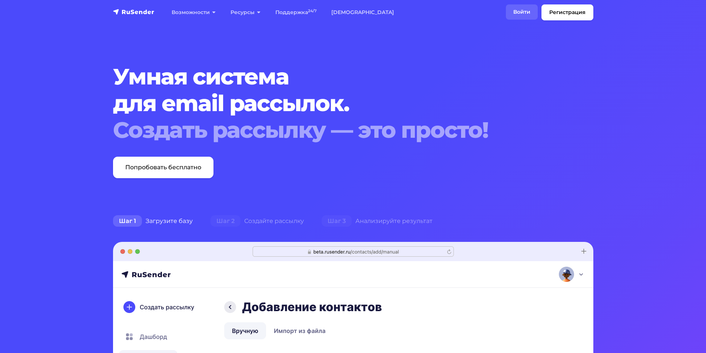
click at [523, 16] on link "Войти" at bounding box center [522, 11] width 32 height 15
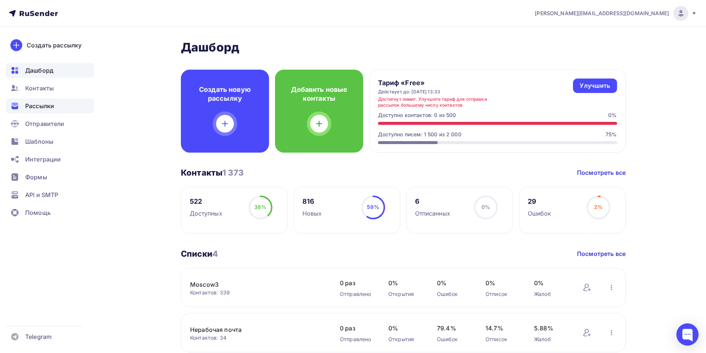
click at [30, 103] on span "Рассылки" at bounding box center [39, 106] width 29 height 9
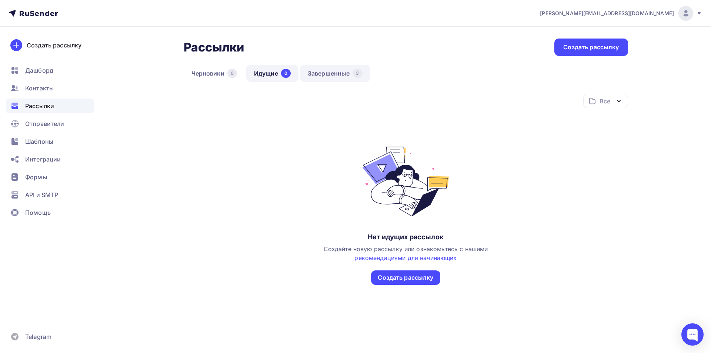
click at [323, 77] on link "Завершенные 3" at bounding box center [335, 73] width 70 height 17
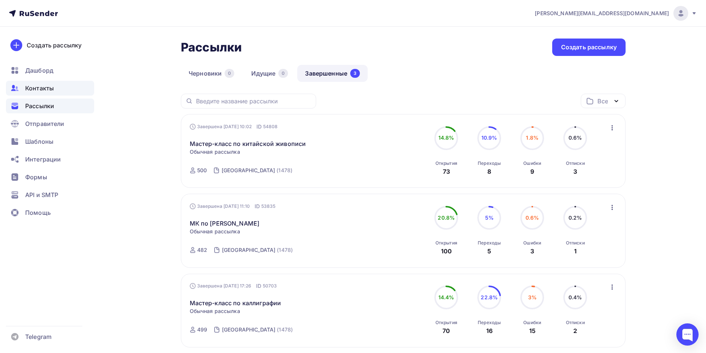
click at [48, 83] on div "Контакты" at bounding box center [50, 88] width 88 height 15
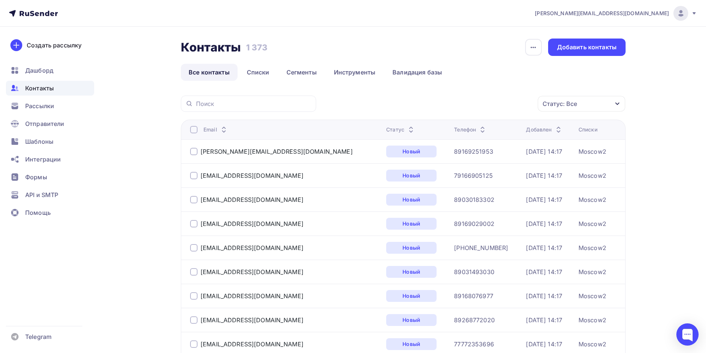
click at [592, 96] on div "Статус: Все" at bounding box center [581, 104] width 87 height 16
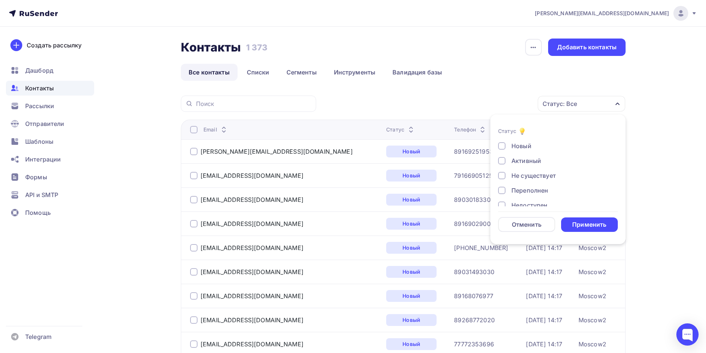
click at [501, 175] on div at bounding box center [501, 175] width 7 height 7
click at [504, 189] on div at bounding box center [501, 190] width 7 height 7
click at [506, 168] on div "Недоступен" at bounding box center [553, 168] width 111 height 9
click at [504, 183] on div at bounding box center [501, 182] width 7 height 7
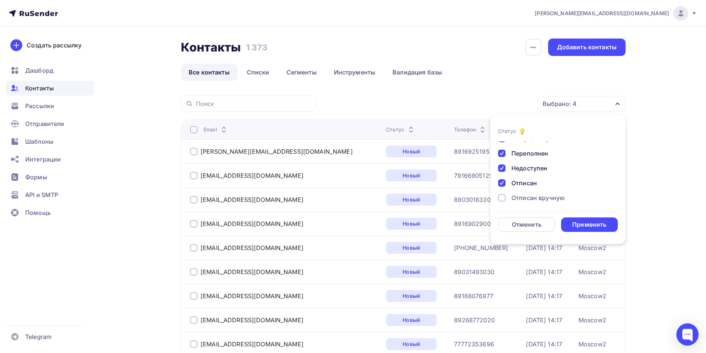
click at [502, 197] on div at bounding box center [501, 197] width 7 height 7
click at [499, 197] on div at bounding box center [501, 195] width 7 height 7
click at [568, 223] on div "Применить" at bounding box center [589, 224] width 57 height 14
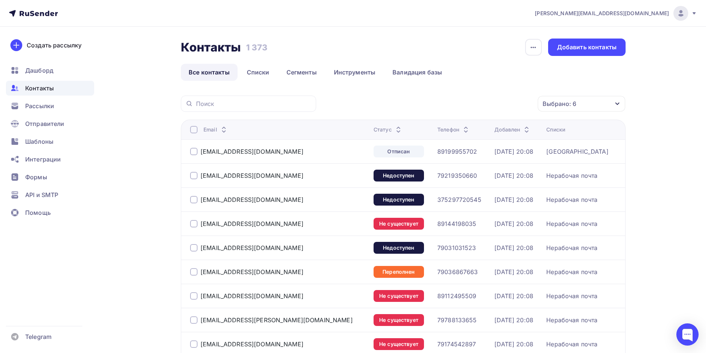
click at [192, 152] on div at bounding box center [193, 151] width 7 height 7
click at [482, 103] on div "Действие" at bounding box center [482, 104] width 98 height 14
click at [476, 128] on div "Добавить в списки" at bounding box center [470, 125] width 57 height 9
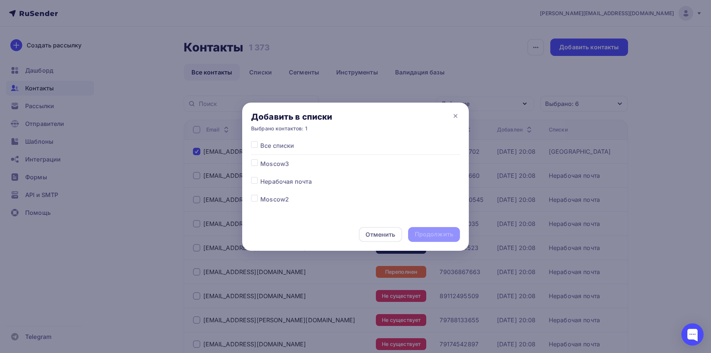
click at [260, 177] on label at bounding box center [260, 177] width 0 height 0
click at [256, 180] on input "checkbox" at bounding box center [254, 180] width 7 height 7
checkbox input "true"
click at [417, 235] on div "Продолжить" at bounding box center [434, 234] width 39 height 9
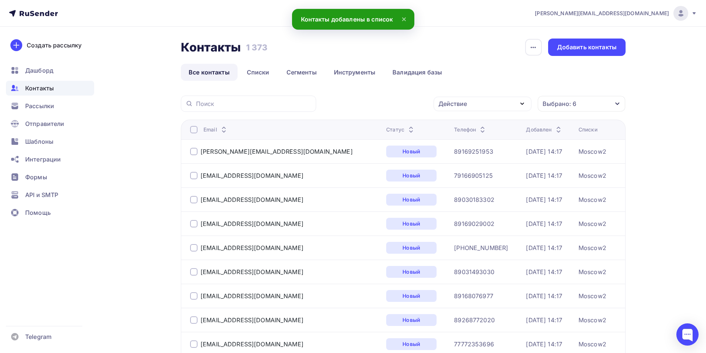
click at [589, 102] on div "Выбрано: 6" at bounding box center [581, 104] width 87 height 16
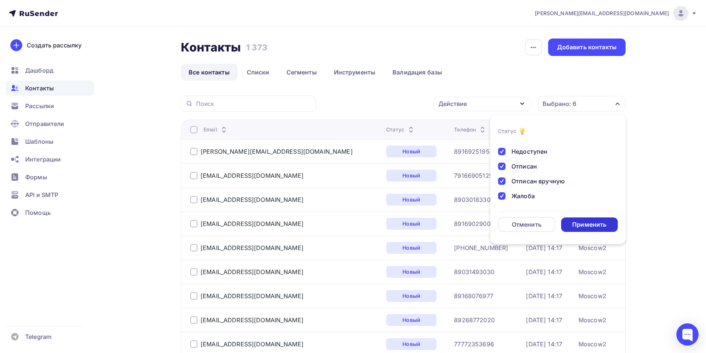
click at [597, 229] on div "Применить" at bounding box center [589, 224] width 57 height 14
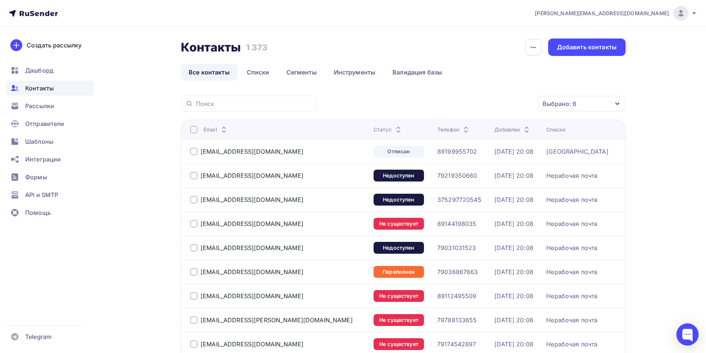
click at [195, 152] on div at bounding box center [193, 151] width 7 height 7
click at [458, 107] on div "Действие" at bounding box center [452, 103] width 29 height 9
click at [466, 138] on div "Исключить из списка" at bounding box center [474, 140] width 64 height 9
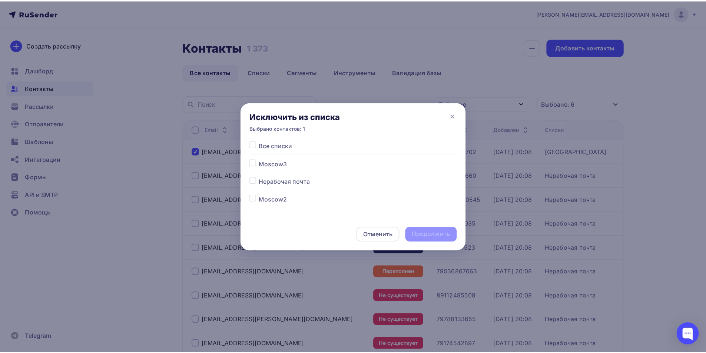
scroll to position [23, 0]
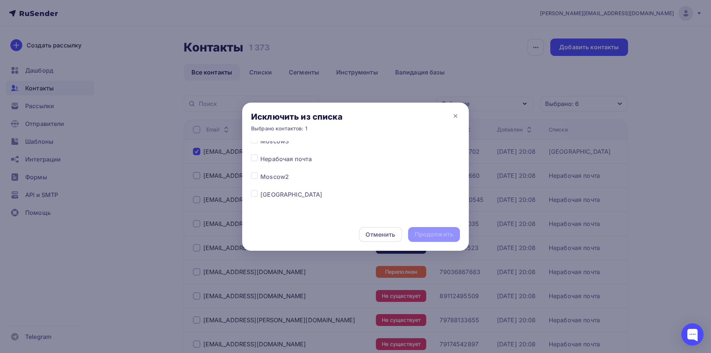
click at [260, 190] on label at bounding box center [260, 190] width 0 height 0
click at [254, 195] on input "checkbox" at bounding box center [254, 193] width 7 height 7
checkbox input "true"
click at [421, 236] on div "Продолжить" at bounding box center [434, 234] width 39 height 9
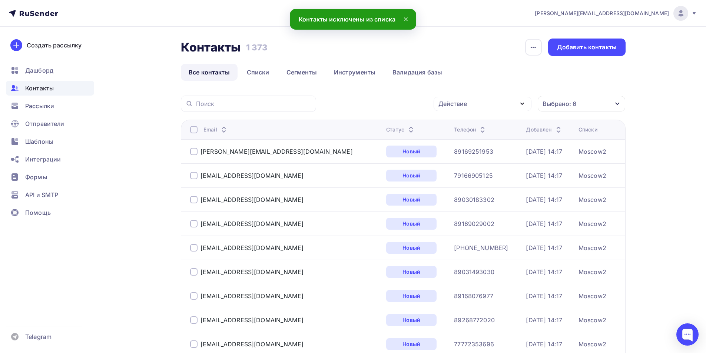
click at [606, 103] on div "Выбрано: 6" at bounding box center [581, 104] width 87 height 16
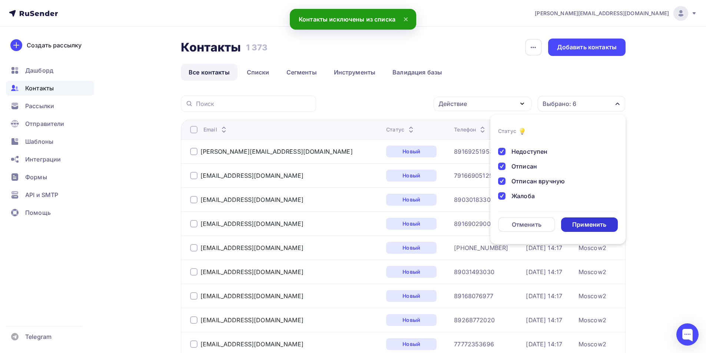
click at [577, 219] on div "Применить" at bounding box center [589, 224] width 57 height 14
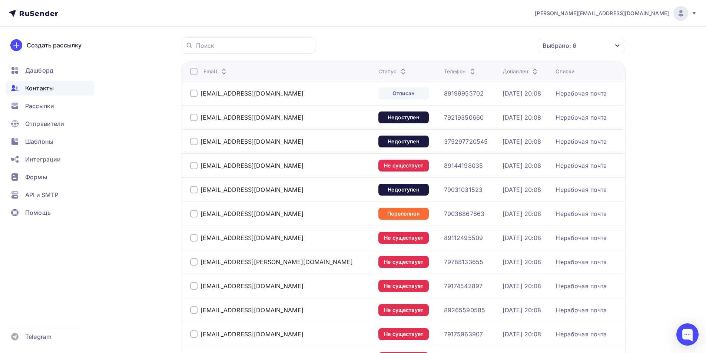
scroll to position [0, 0]
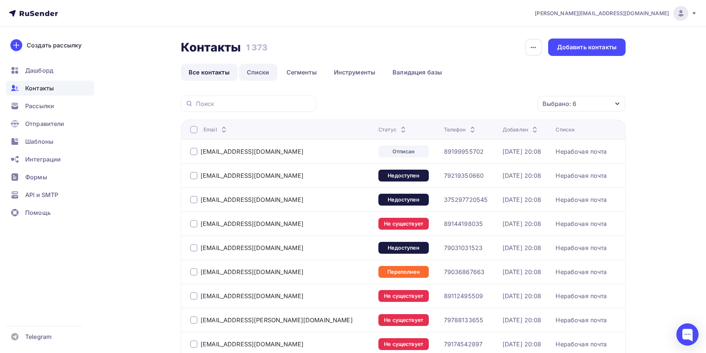
click at [257, 74] on link "Списки" at bounding box center [258, 72] width 38 height 17
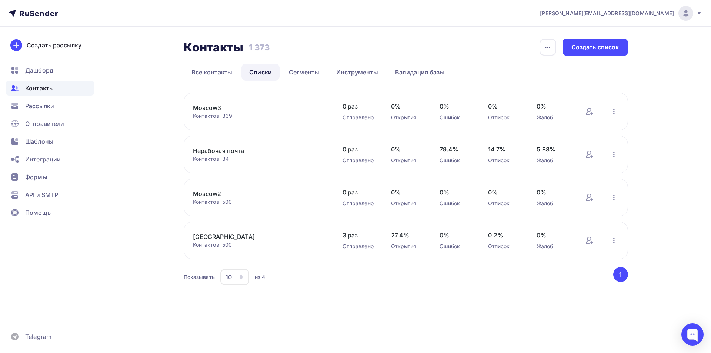
click at [210, 109] on link "Moscow3" at bounding box center [256, 107] width 126 height 9
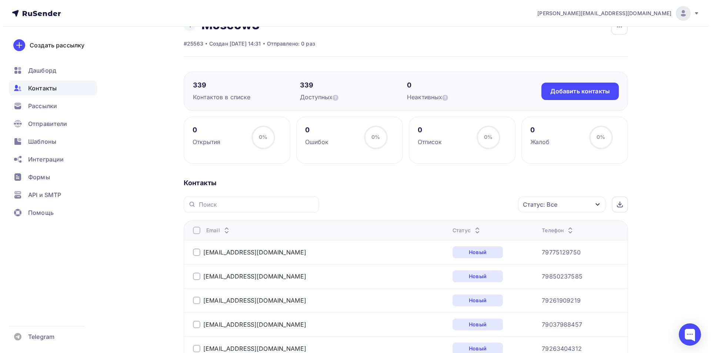
scroll to position [37, 0]
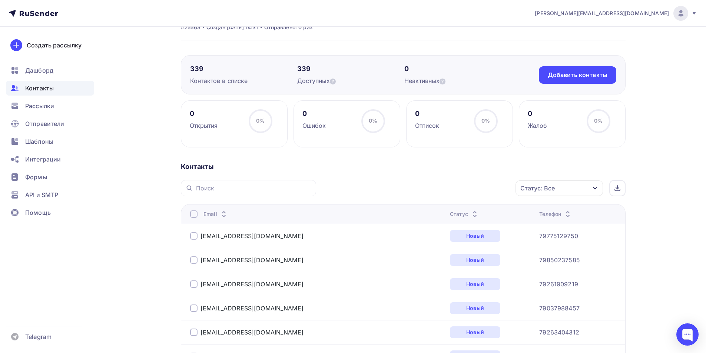
click at [193, 237] on div at bounding box center [193, 235] width 7 height 7
click at [476, 188] on div "Действие" at bounding box center [460, 188] width 98 height 14
click at [466, 208] on div "Добавить в списки" at bounding box center [448, 210] width 57 height 9
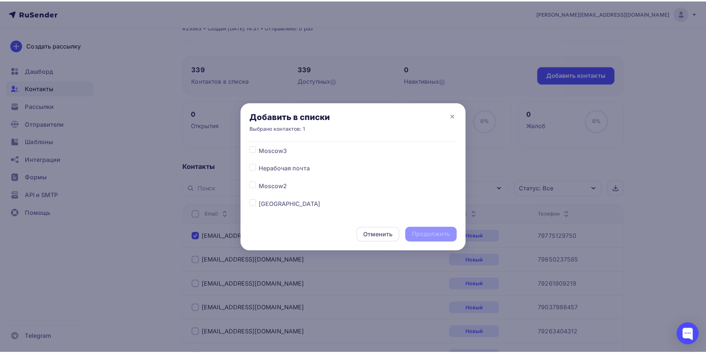
scroll to position [23, 0]
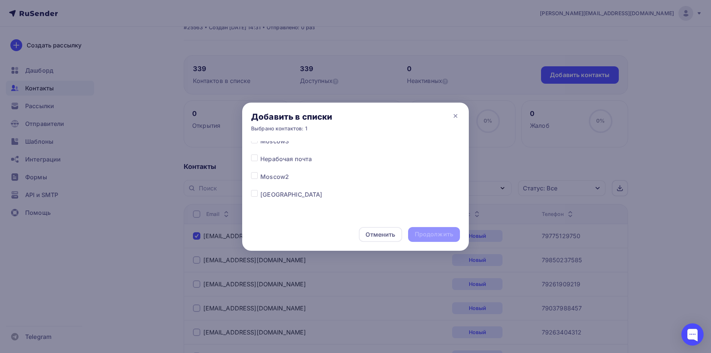
click at [260, 190] on label at bounding box center [260, 190] width 0 height 0
click at [254, 196] on input "checkbox" at bounding box center [254, 193] width 7 height 7
checkbox input "true"
click at [417, 235] on div "Продолжить" at bounding box center [434, 234] width 39 height 9
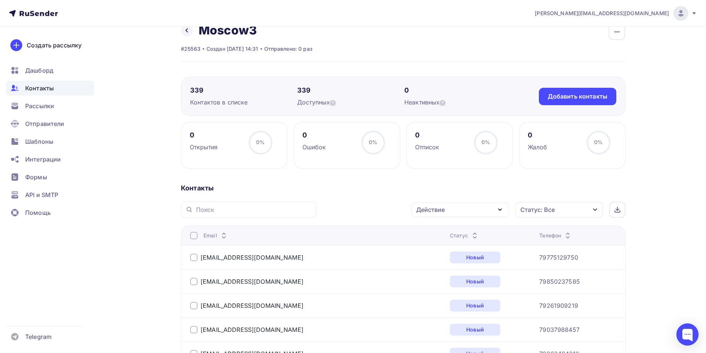
scroll to position [0, 0]
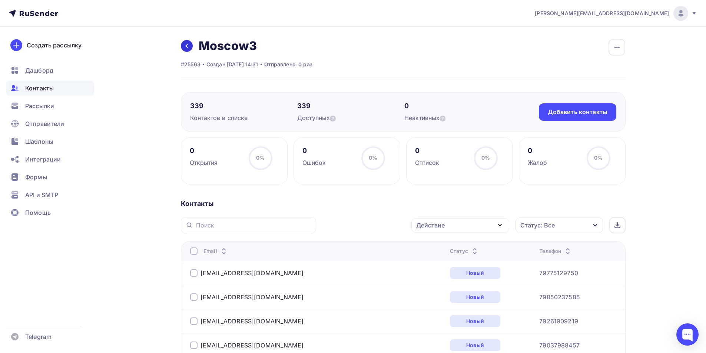
click at [185, 44] on icon at bounding box center [187, 46] width 6 height 6
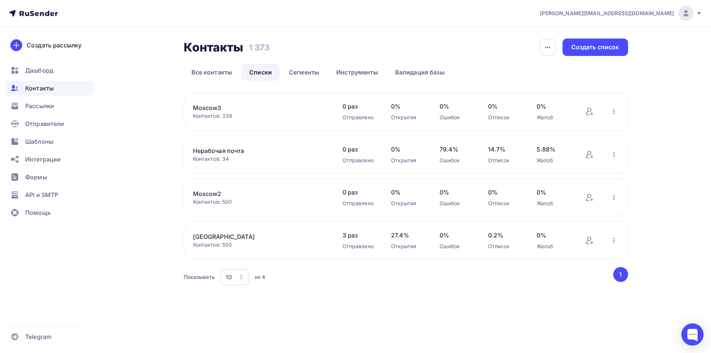
click at [207, 236] on link "[GEOGRAPHIC_DATA]" at bounding box center [256, 236] width 126 height 9
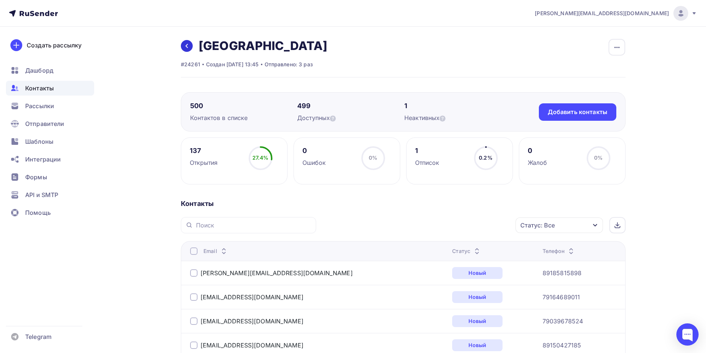
click at [185, 47] on icon at bounding box center [187, 46] width 6 height 6
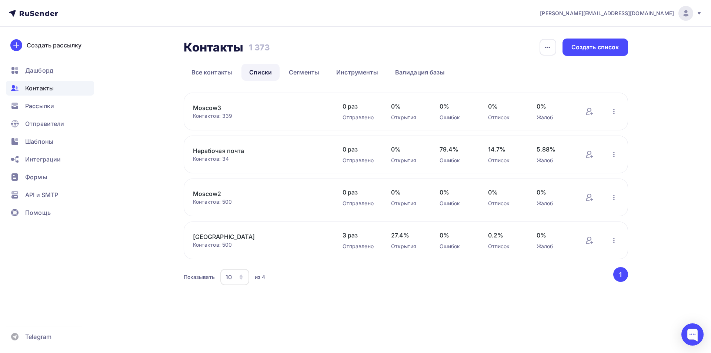
click at [218, 105] on link "Moscow3" at bounding box center [256, 107] width 126 height 9
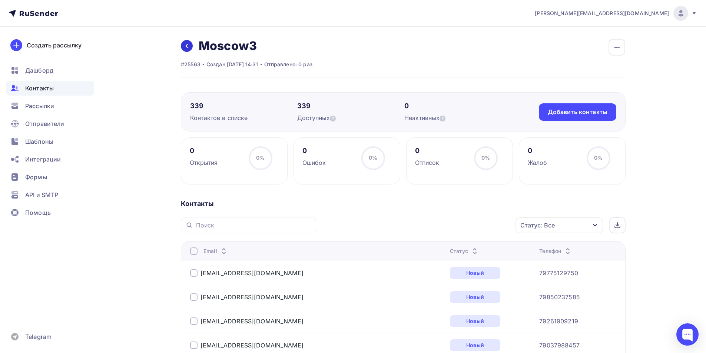
click at [187, 45] on icon at bounding box center [187, 46] width 6 height 6
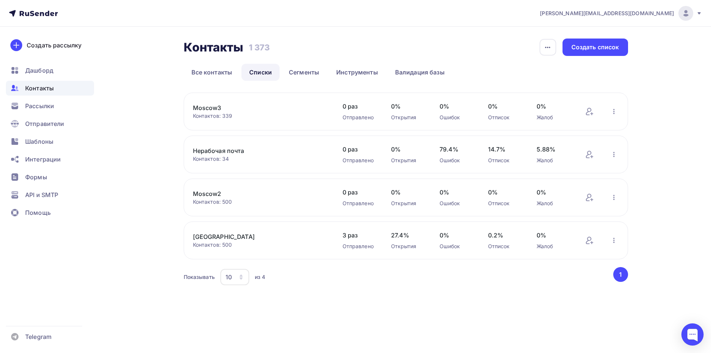
click at [207, 233] on link "[GEOGRAPHIC_DATA]" at bounding box center [256, 236] width 126 height 9
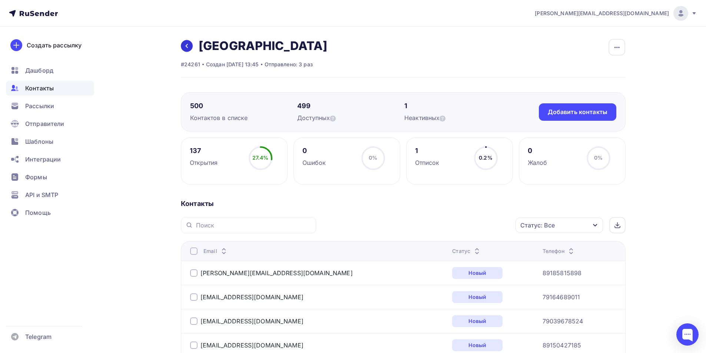
click at [186, 42] on link at bounding box center [187, 46] width 12 height 12
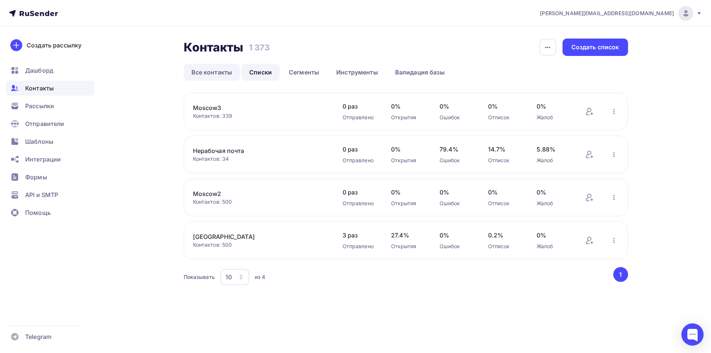
click at [230, 76] on link "Все контакты" at bounding box center [212, 72] width 57 height 17
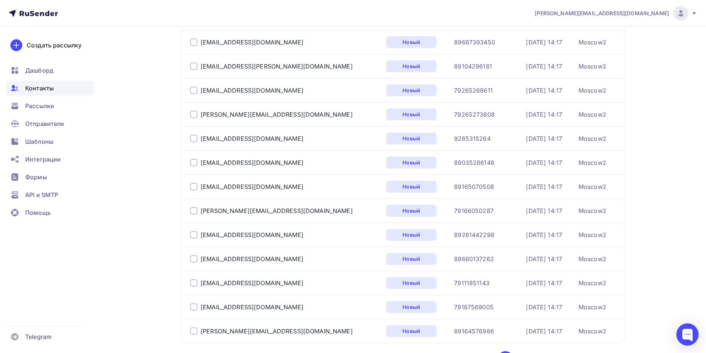
scroll to position [1066, 0]
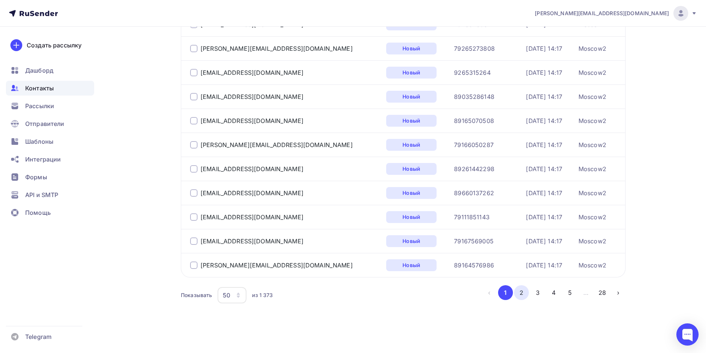
click at [521, 296] on button "2" at bounding box center [521, 292] width 15 height 15
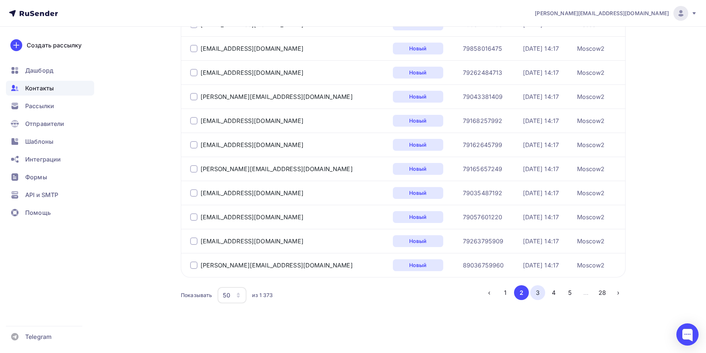
click at [537, 298] on button "3" at bounding box center [537, 292] width 15 height 15
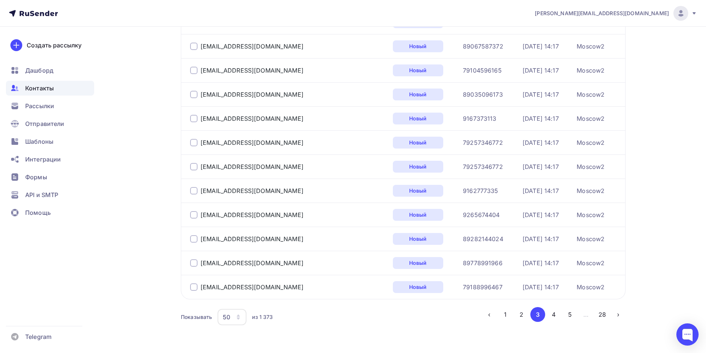
scroll to position [1066, 0]
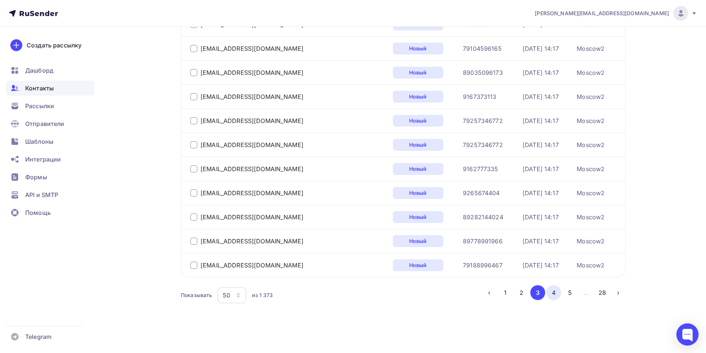
click at [547, 292] on button "4" at bounding box center [553, 292] width 15 height 15
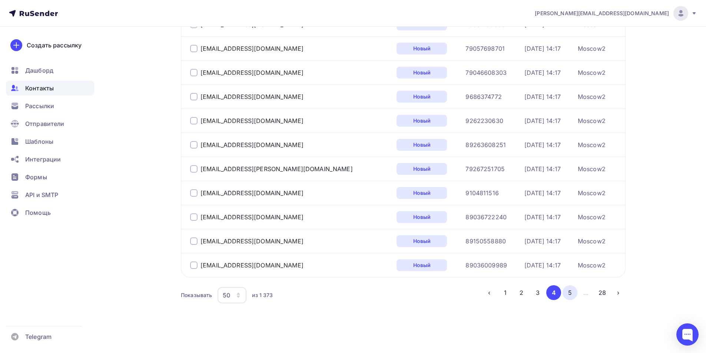
click at [568, 292] on button "5" at bounding box center [569, 292] width 15 height 15
click at [570, 290] on button "6" at bounding box center [569, 292] width 15 height 15
click at [569, 293] on button "7" at bounding box center [569, 292] width 15 height 15
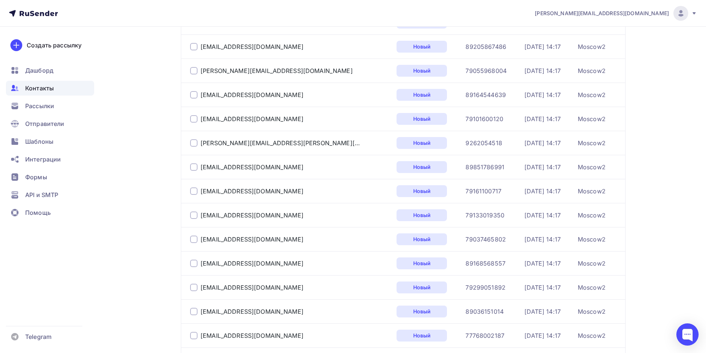
scroll to position [0, 0]
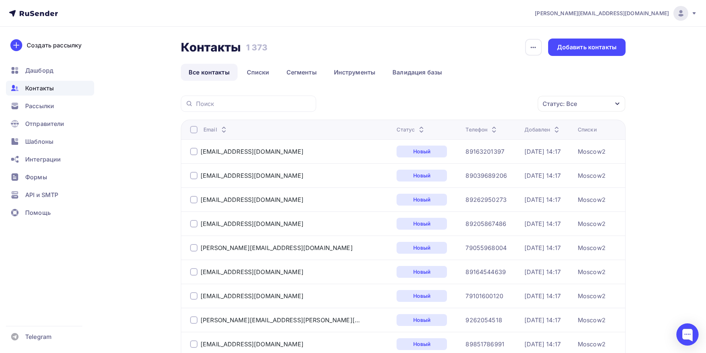
click at [594, 104] on div "Статус: Все" at bounding box center [581, 104] width 87 height 16
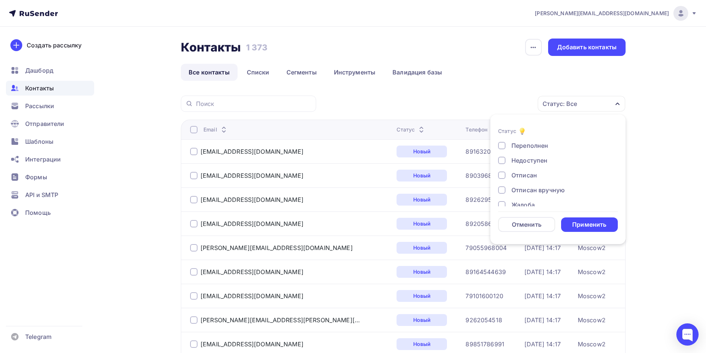
scroll to position [54, 0]
click at [354, 102] on div "Статус: Все Статус Новый Активный Не существует Переполнен Недоступен Отписан О…" at bounding box center [473, 104] width 304 height 16
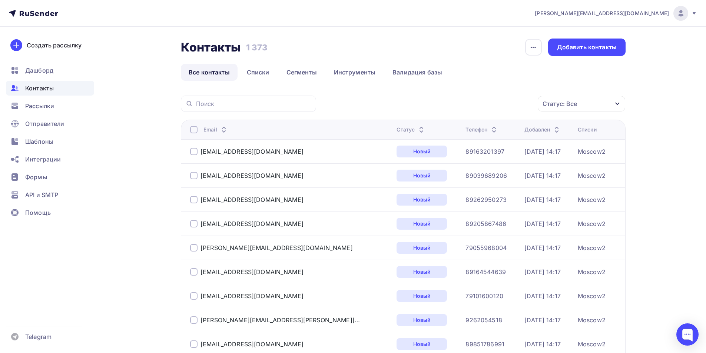
click at [610, 104] on div "Статус: Все" at bounding box center [581, 104] width 87 height 16
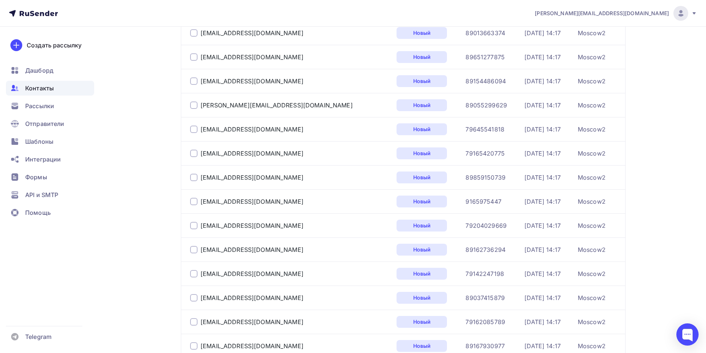
scroll to position [1066, 0]
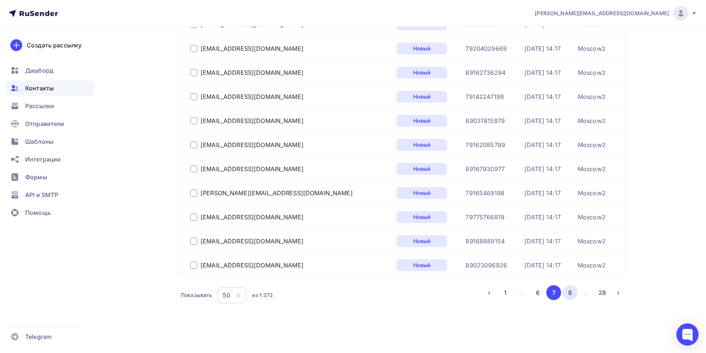
click at [569, 291] on button "8" at bounding box center [569, 292] width 15 height 15
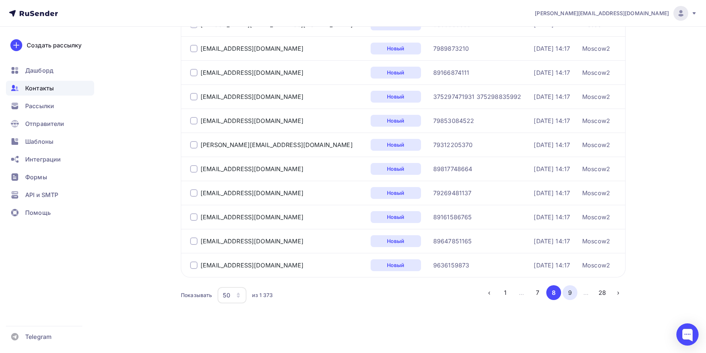
click at [568, 296] on button "9" at bounding box center [569, 292] width 15 height 15
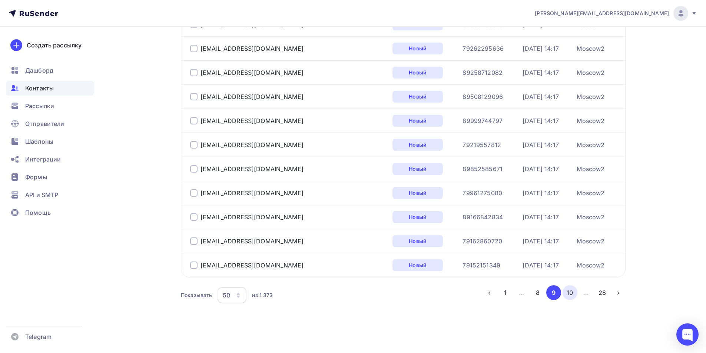
click at [568, 294] on button "10" at bounding box center [569, 292] width 15 height 15
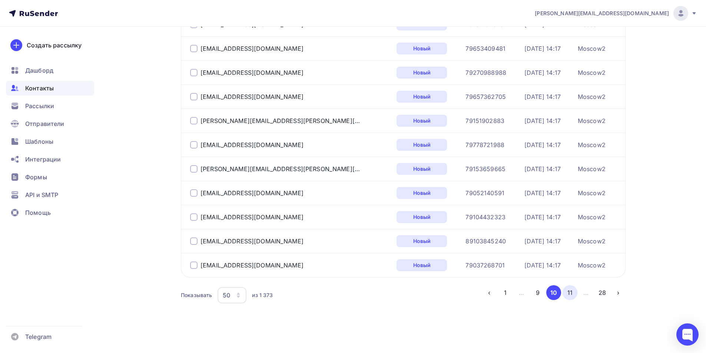
click at [571, 288] on button "11" at bounding box center [569, 292] width 15 height 15
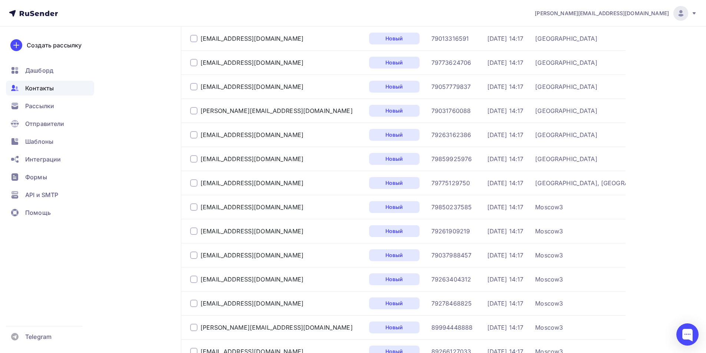
scroll to position [229, 0]
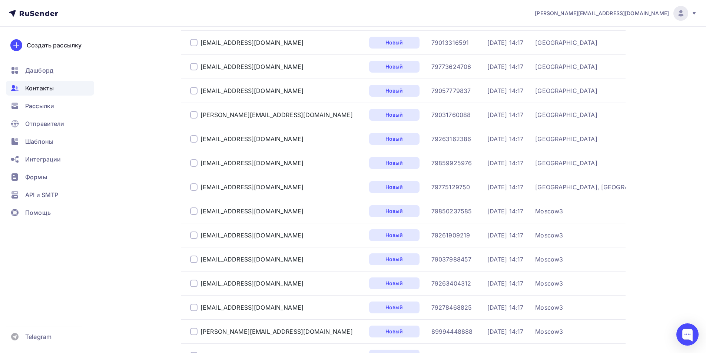
click at [196, 188] on div at bounding box center [193, 186] width 7 height 7
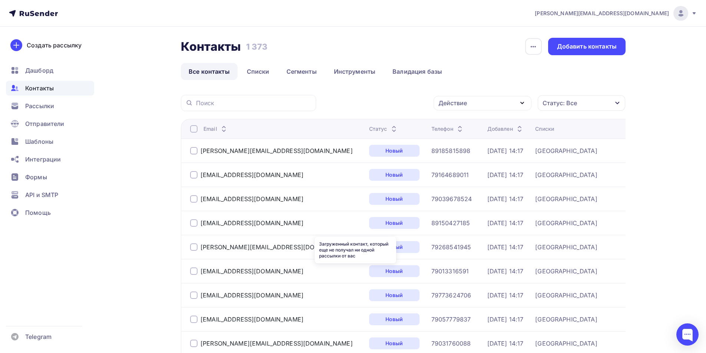
scroll to position [0, 0]
click at [468, 102] on div "Действие" at bounding box center [482, 104] width 98 height 14
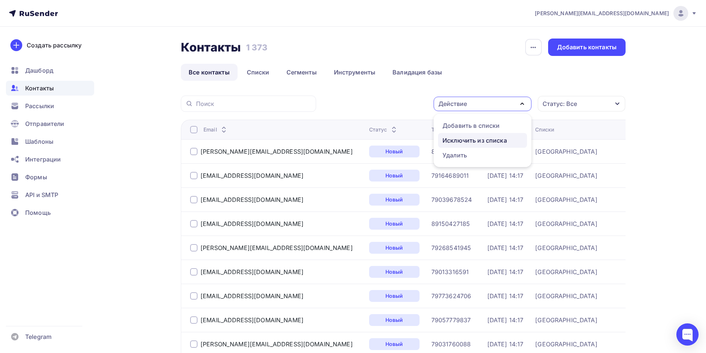
click at [463, 138] on div "Исключить из списка" at bounding box center [474, 140] width 64 height 9
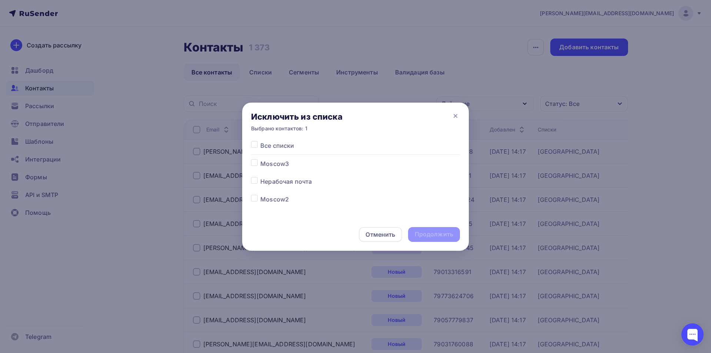
click at [260, 159] on label at bounding box center [260, 159] width 0 height 0
click at [254, 162] on input "checkbox" at bounding box center [254, 162] width 7 height 7
checkbox input "true"
click at [422, 234] on div "Продолжить" at bounding box center [434, 234] width 39 height 9
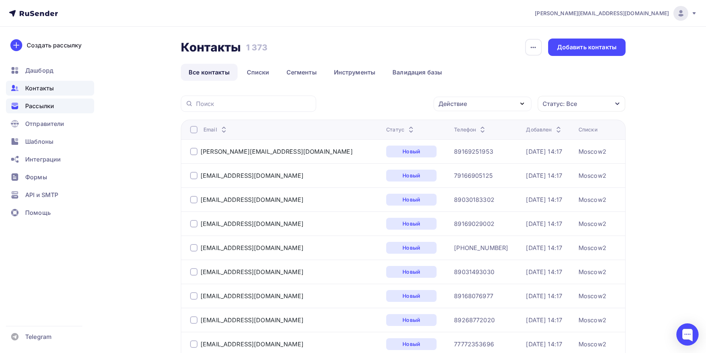
click at [51, 103] on span "Рассылки" at bounding box center [39, 106] width 29 height 9
